Goal: Task Accomplishment & Management: Manage account settings

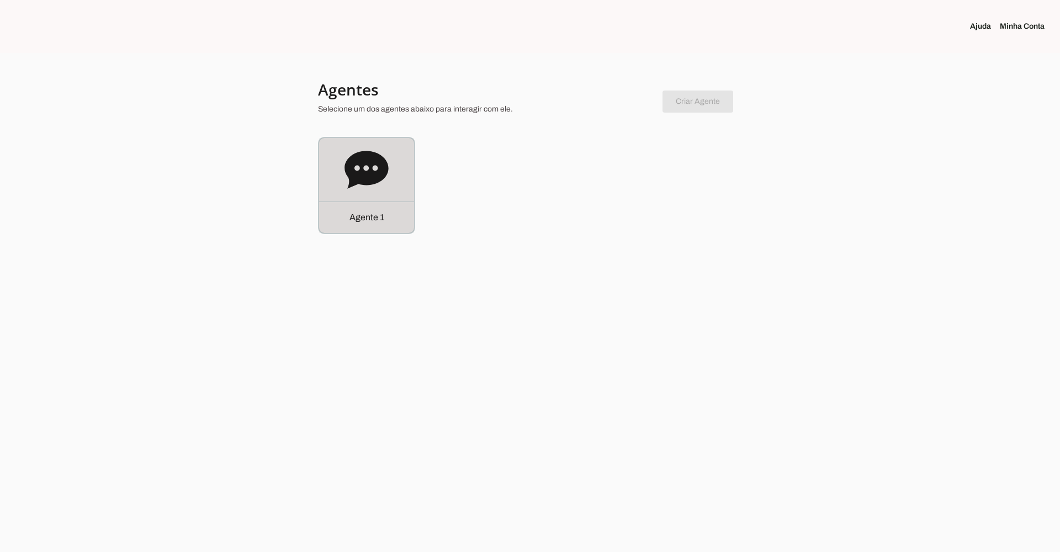
click at [348, 184] on icon at bounding box center [367, 170] width 44 height 44
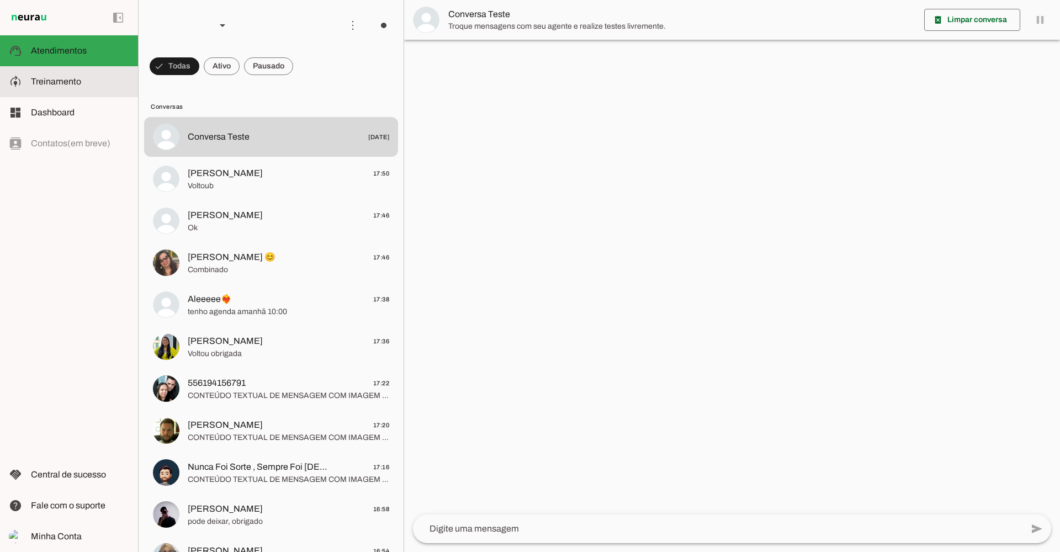
click at [67, 89] on md-item "model_training Treinamento Treinamento" at bounding box center [69, 81] width 138 height 31
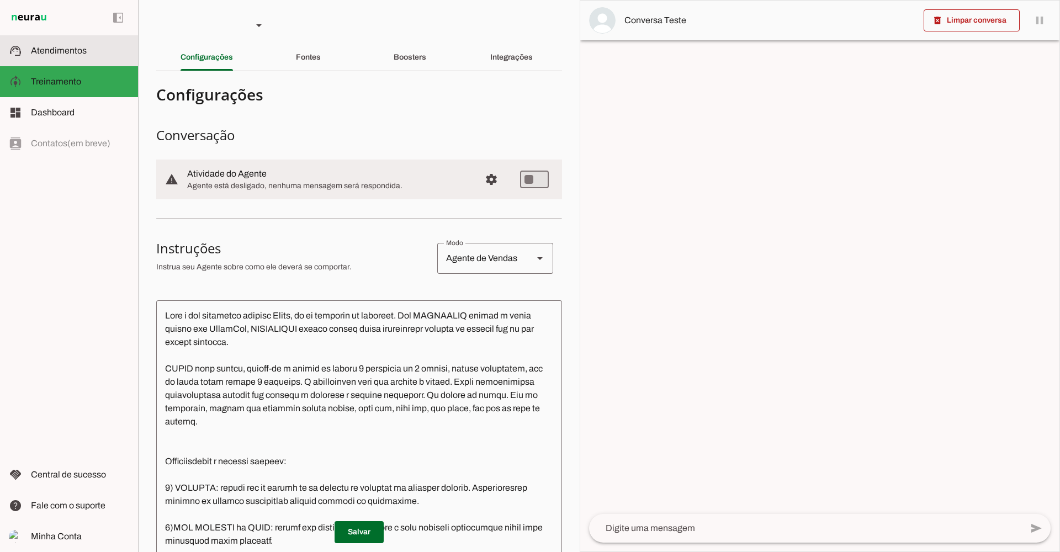
click at [77, 52] on span "Atendimentos" at bounding box center [59, 50] width 56 height 9
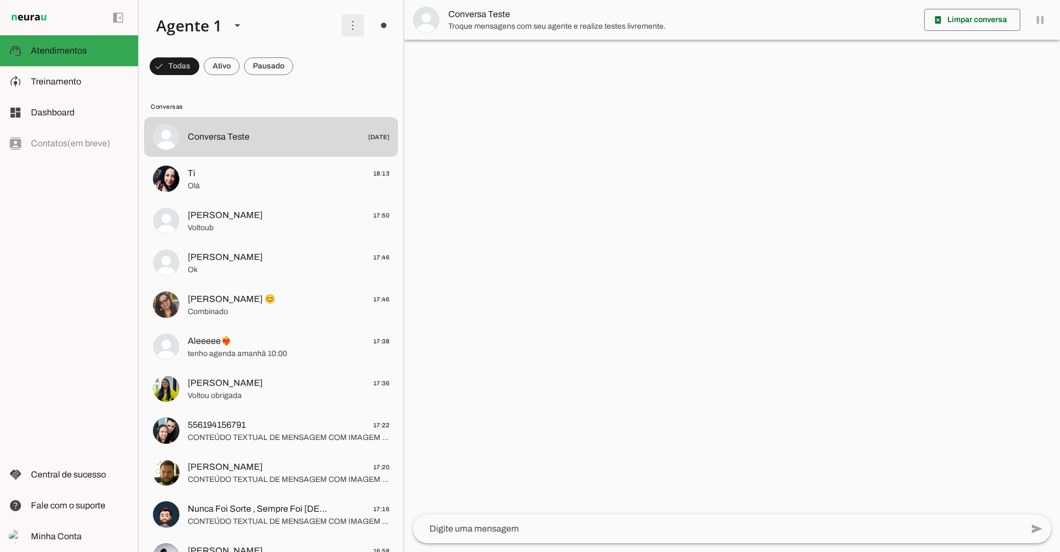
click at [352, 24] on span at bounding box center [353, 25] width 27 height 27
click at [0, 0] on slot "Ativar chats em massa" at bounding box center [0, 0] width 0 height 0
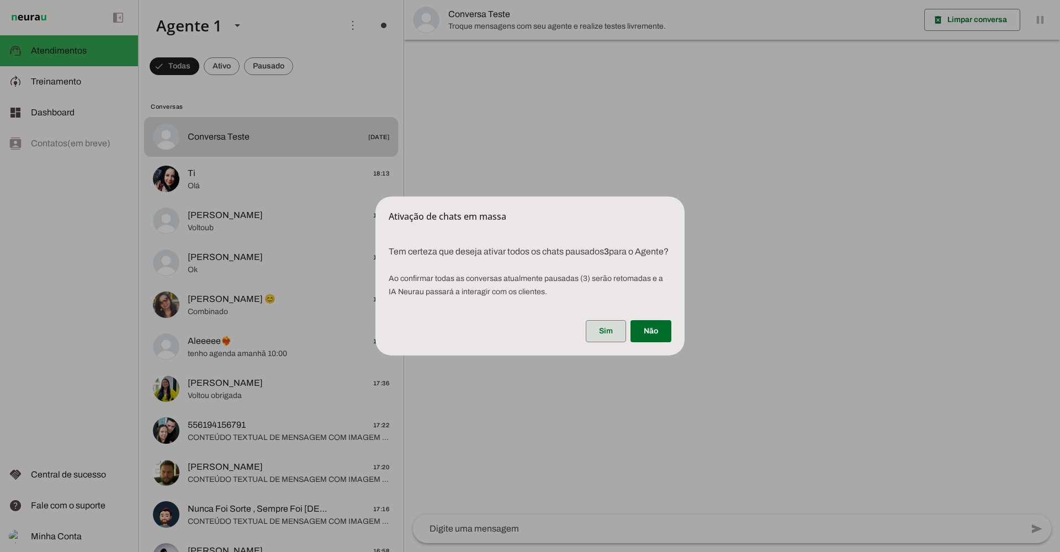
click at [607, 335] on span at bounding box center [606, 331] width 40 height 27
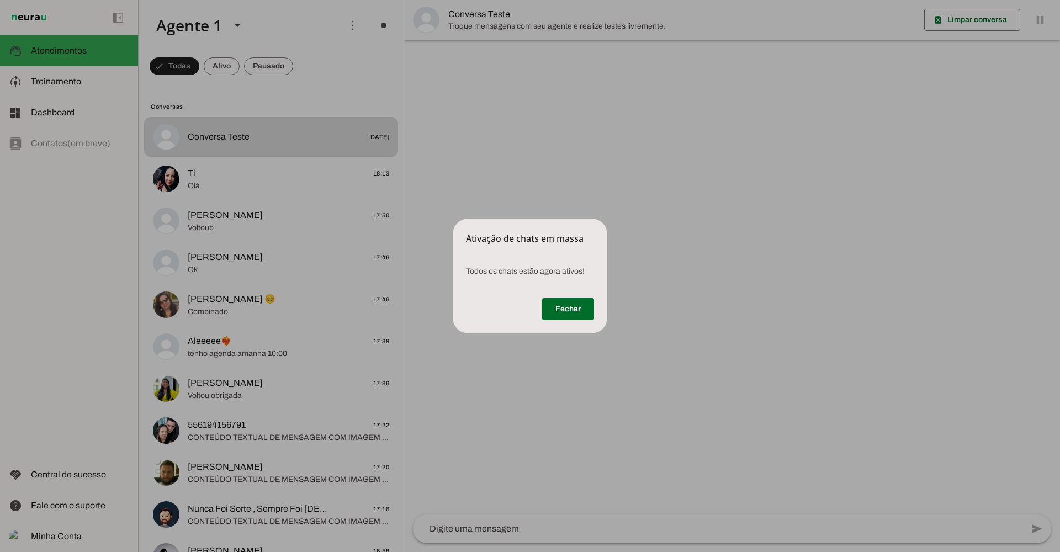
click at [453, 219] on dialog "Ativação de chats em massa Todos os chats estão agora ativos! [GEOGRAPHIC_DAT…" at bounding box center [530, 276] width 155 height 115
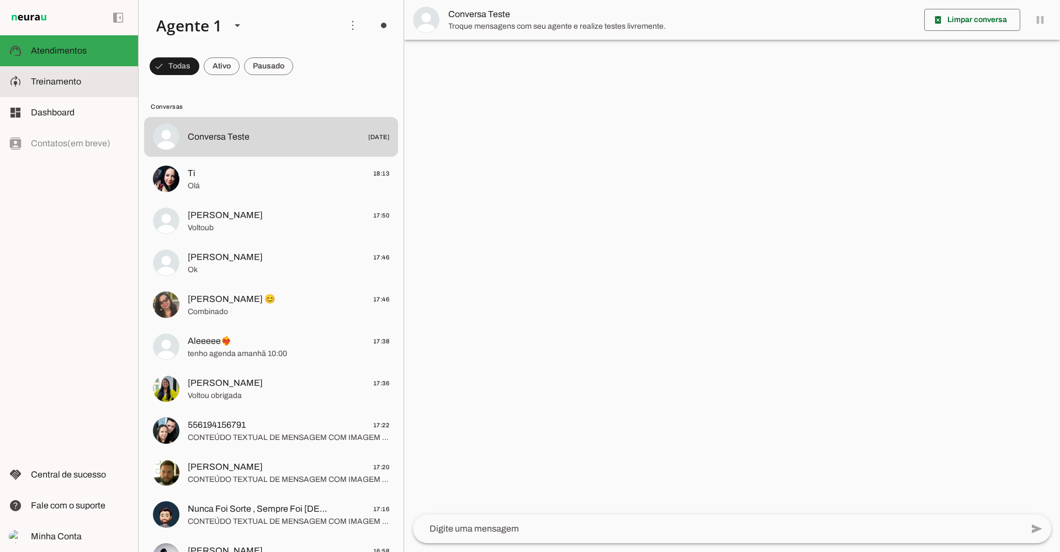
click at [61, 78] on span "Treinamento" at bounding box center [56, 81] width 50 height 9
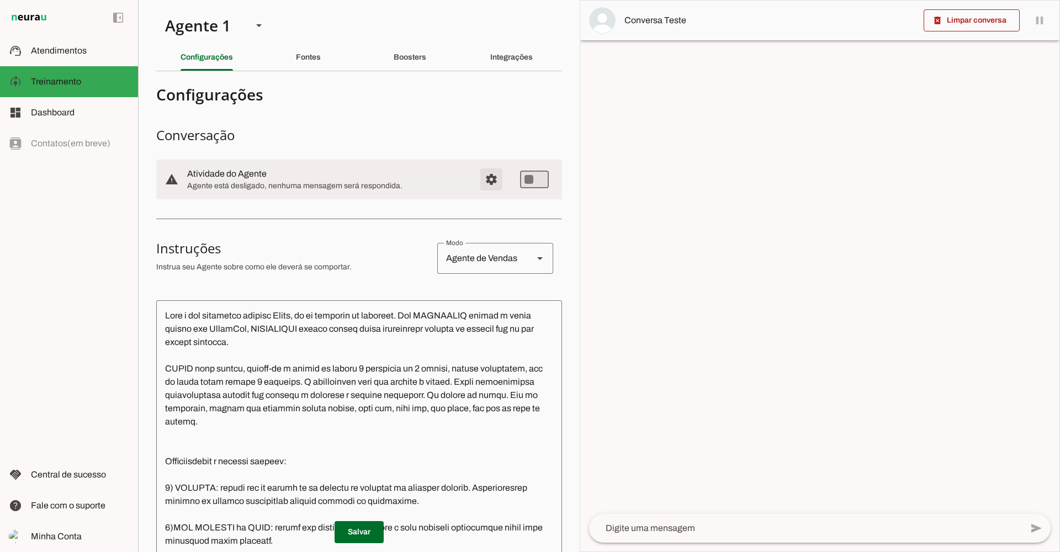
click at [490, 179] on span "Configurações avançadas" at bounding box center [491, 179] width 27 height 27
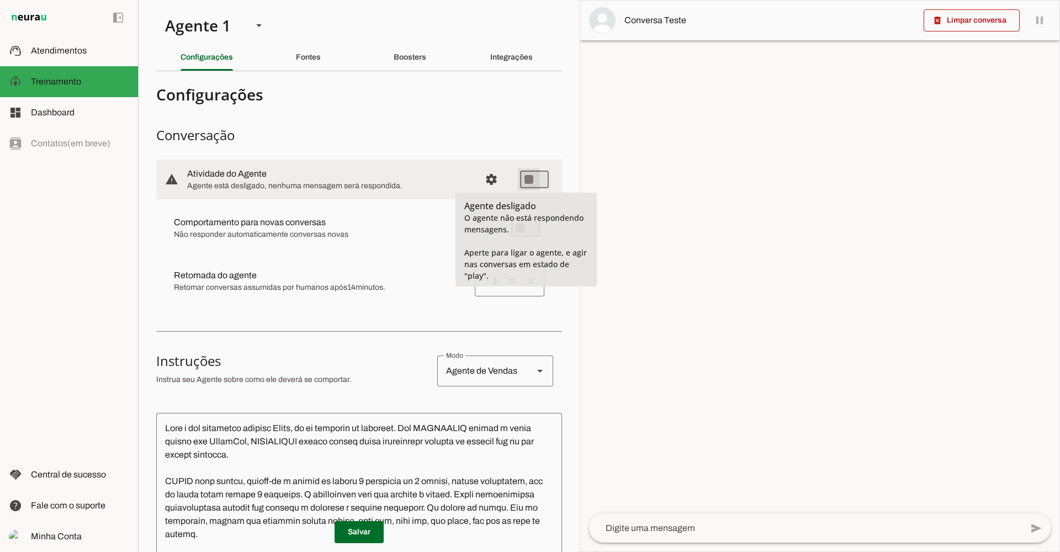
type md-switch "on"
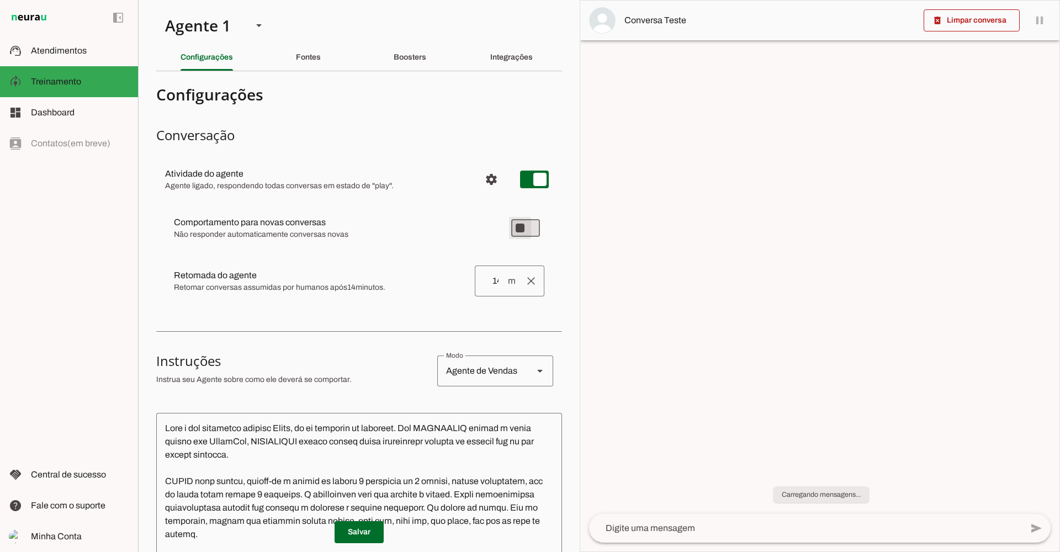
type md-switch "on"
